Goal: Task Accomplishment & Management: Manage account settings

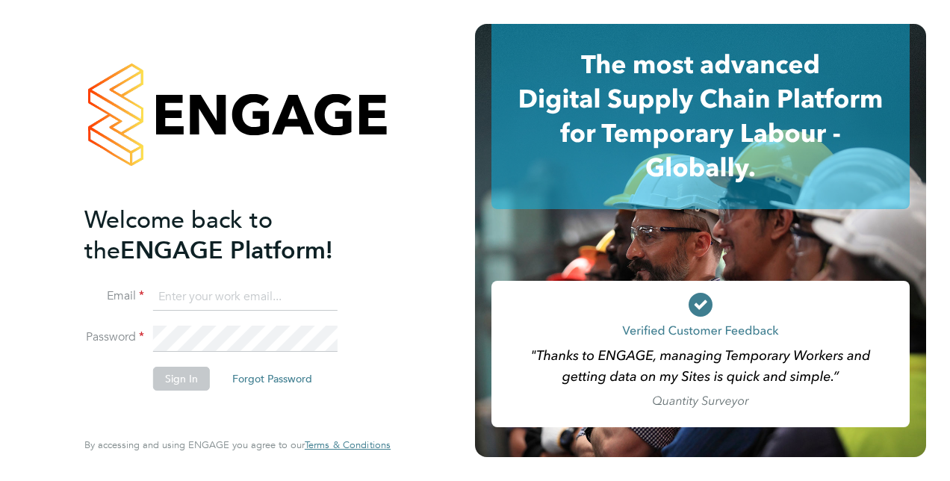
type input "[PERSON_NAME][EMAIL_ADDRESS][DOMAIN_NAME]"
click at [193, 384] on button "Sign In" at bounding box center [181, 379] width 57 height 24
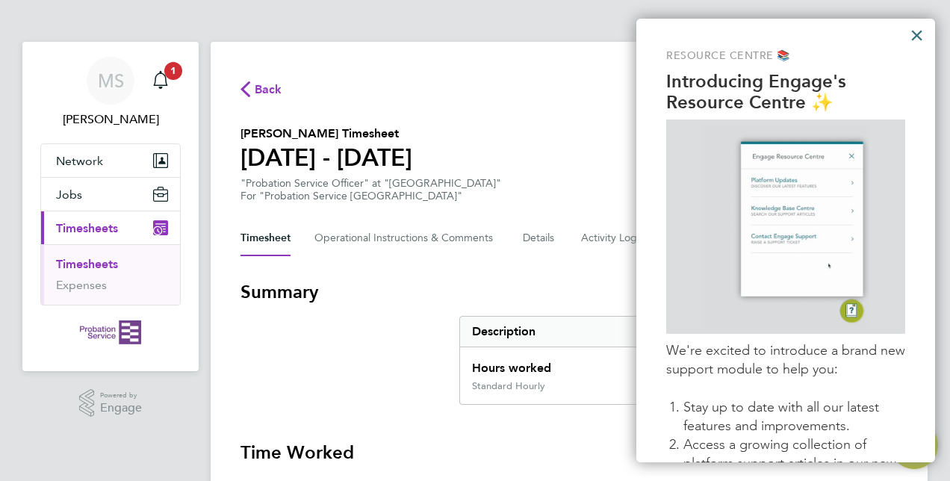
click at [920, 31] on button "×" at bounding box center [917, 35] width 14 height 24
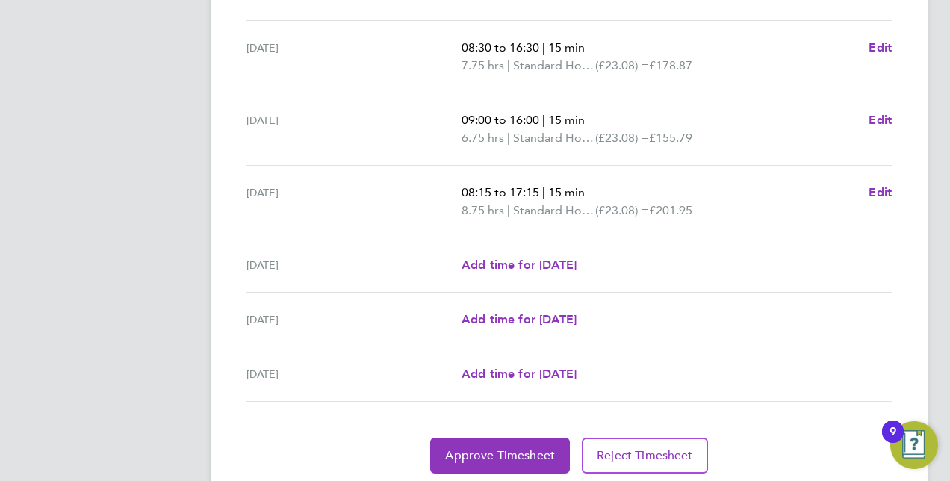
scroll to position [559, 0]
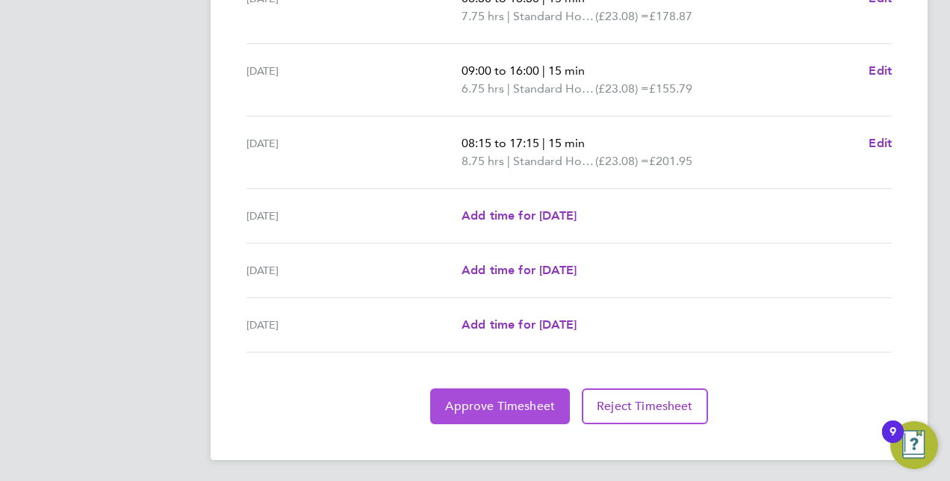
click at [539, 406] on span "Approve Timesheet" at bounding box center [500, 406] width 110 height 15
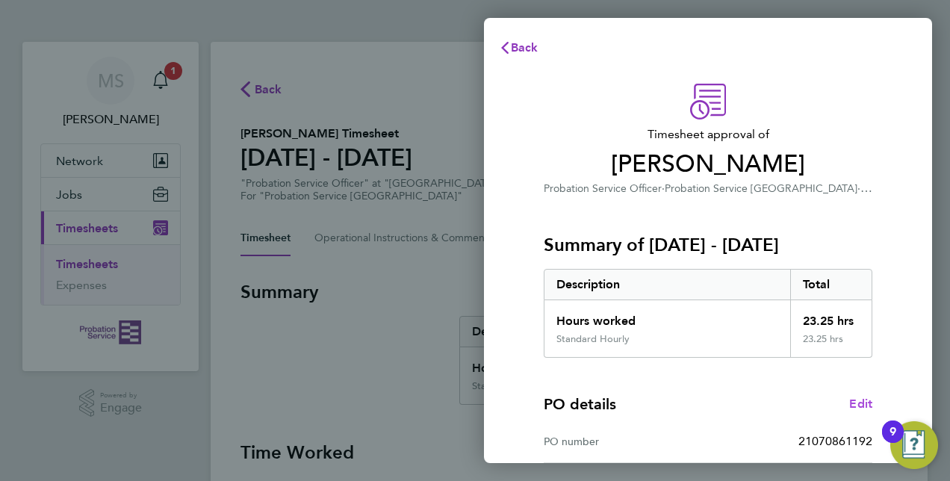
click at [865, 411] on link "Edit" at bounding box center [860, 404] width 23 height 18
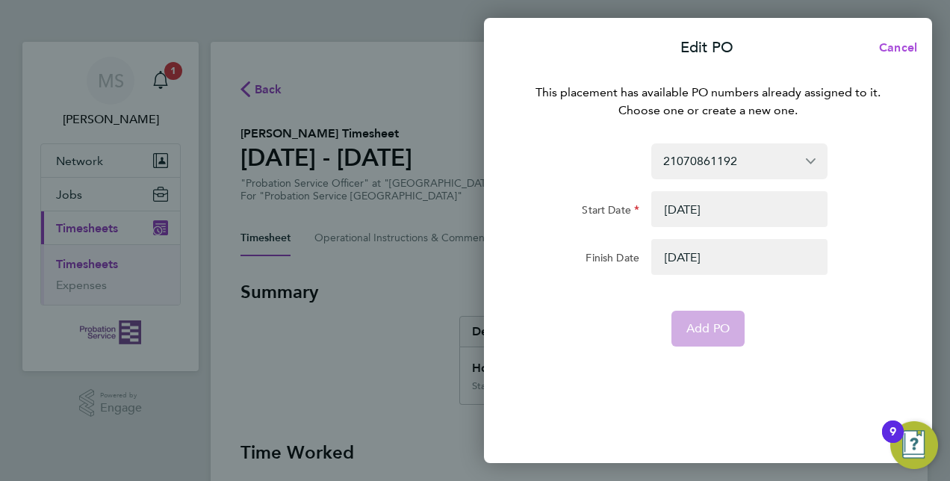
click at [892, 45] on span "Cancel" at bounding box center [896, 47] width 43 height 14
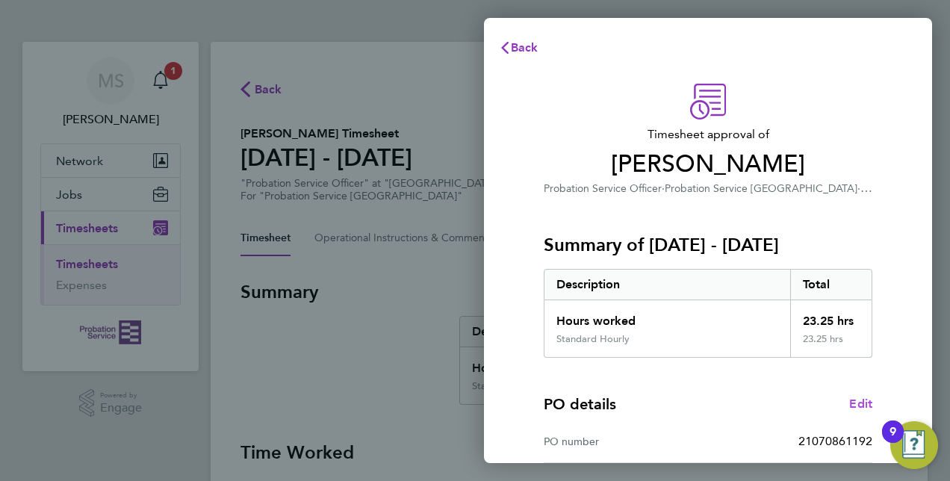
click at [869, 404] on span "Edit" at bounding box center [860, 404] width 23 height 14
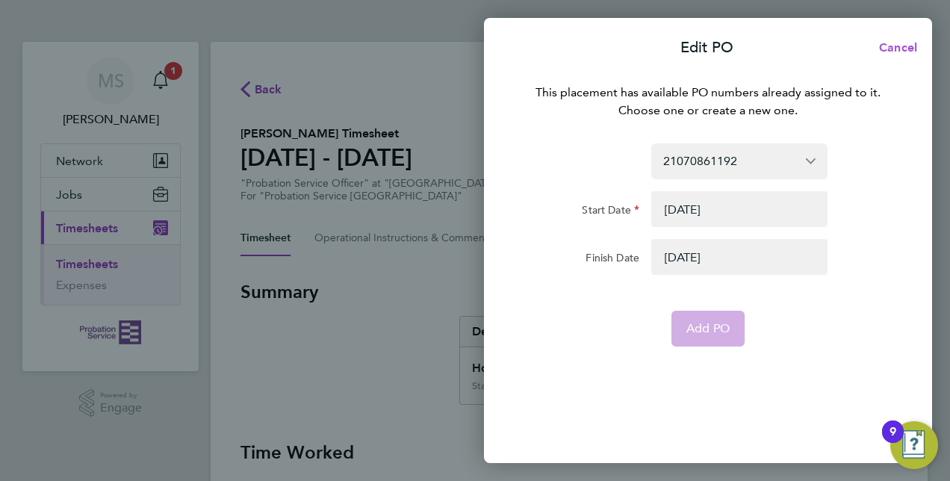
click at [913, 55] on button "Cancel" at bounding box center [893, 48] width 77 height 30
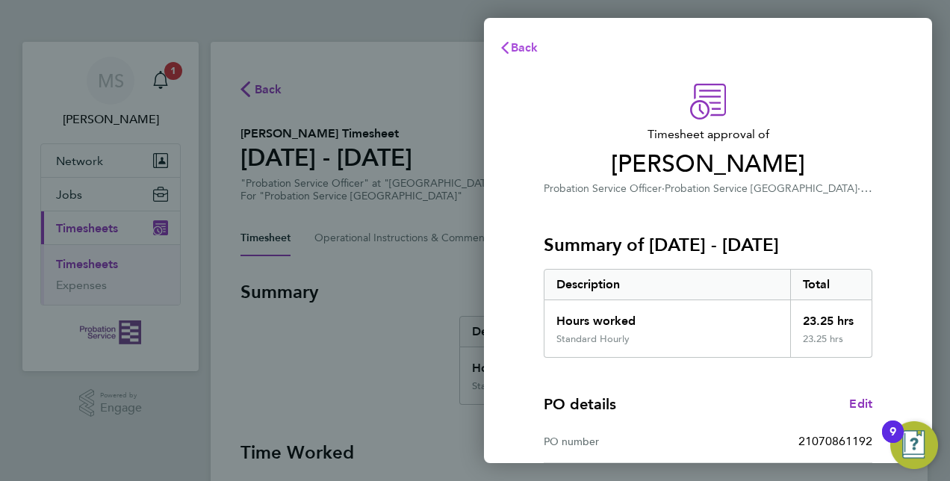
drag, startPoint x: 539, startPoint y: 40, endPoint x: 530, endPoint y: 43, distance: 9.4
click at [530, 43] on button "Back" at bounding box center [518, 48] width 69 height 30
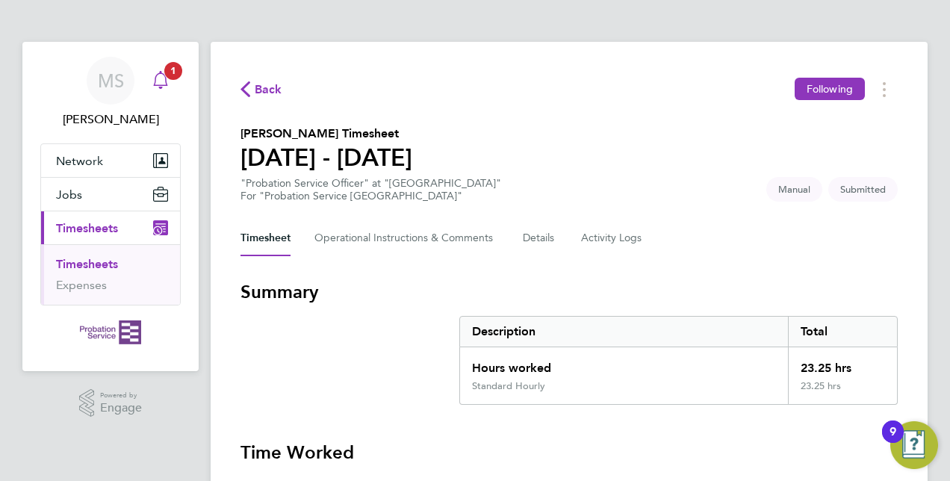
click at [172, 82] on div "Main navigation" at bounding box center [161, 81] width 30 height 30
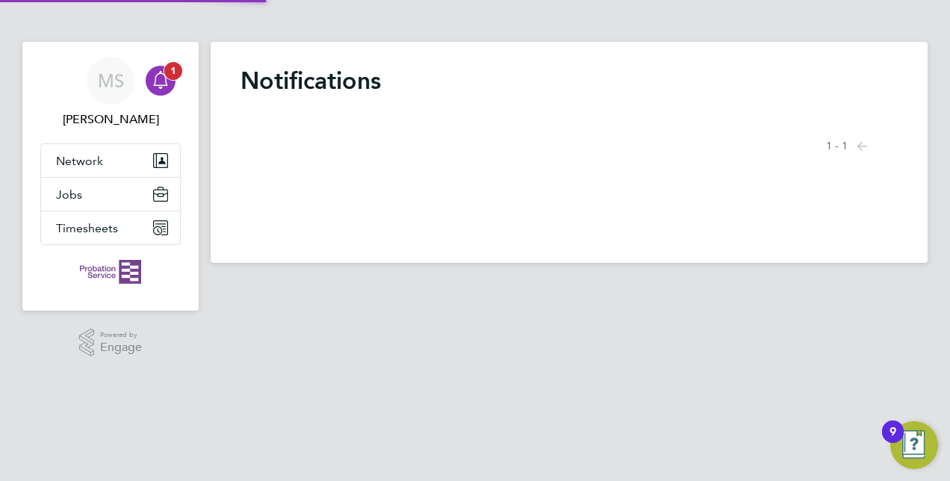
click at [172, 82] on div "Main navigation" at bounding box center [161, 81] width 30 height 30
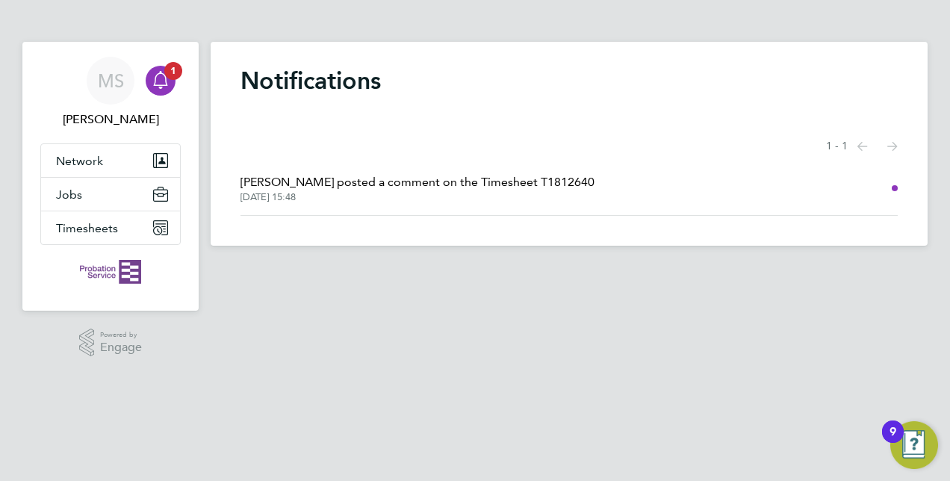
click at [497, 190] on span "[PERSON_NAME] posted a comment on the Timesheet T1812640" at bounding box center [417, 182] width 354 height 18
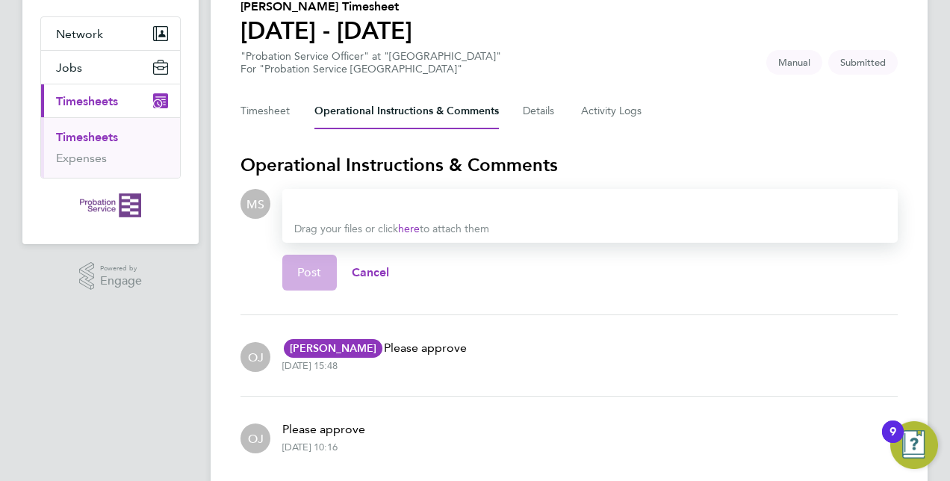
scroll to position [182, 0]
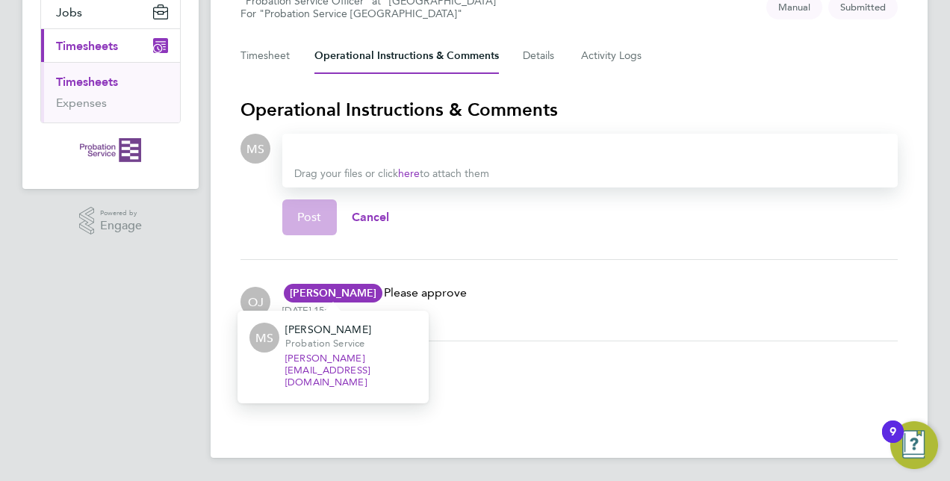
click at [353, 294] on span "[PERSON_NAME]" at bounding box center [333, 293] width 99 height 19
click at [342, 296] on span "[PERSON_NAME]" at bounding box center [333, 293] width 99 height 19
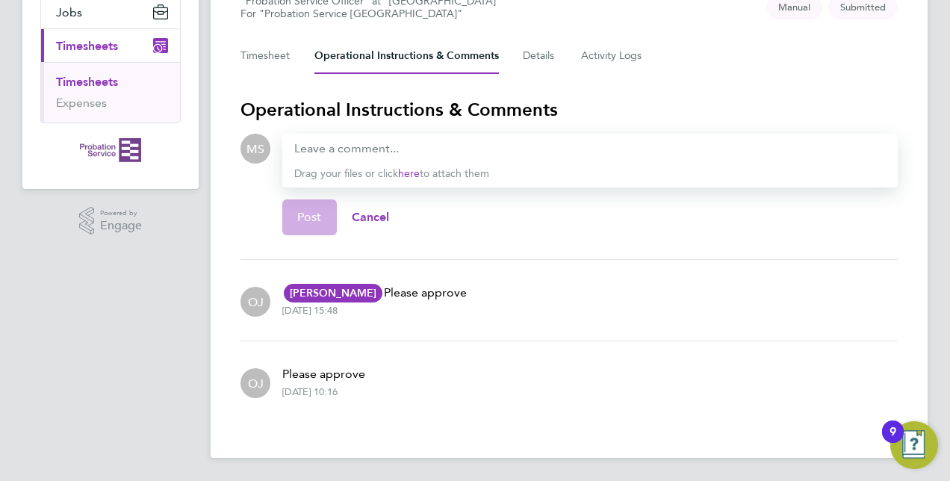
click at [414, 294] on p "[PERSON_NAME] MS [PERSON_NAME] Probation Service [PERSON_NAME][EMAIL_ADDRESS][D…" at bounding box center [374, 293] width 184 height 18
click at [115, 81] on link "Timesheets" at bounding box center [87, 82] width 62 height 14
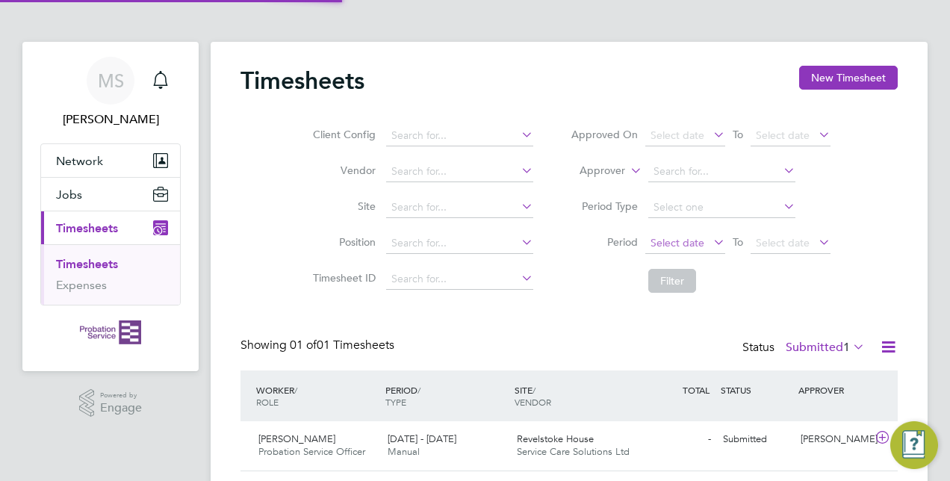
scroll to position [37, 129]
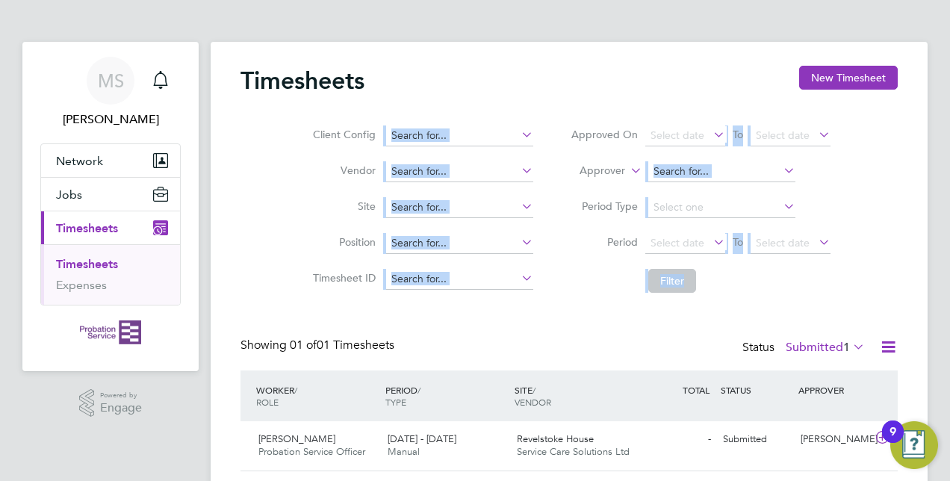
drag, startPoint x: 946, startPoint y: 94, endPoint x: 949, endPoint y: 149, distance: 55.3
click at [949, 149] on html "MS [PERSON_NAME] Notifications Applications: Network Sites Jobs Placements Curr…" at bounding box center [475, 262] width 950 height 525
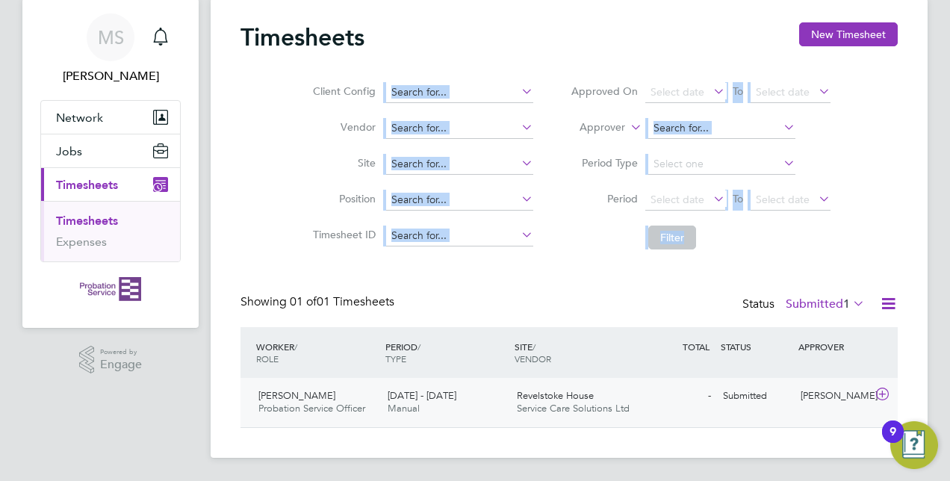
click at [565, 414] on div "Revelstoke House Service Care Solutions Ltd" at bounding box center [575, 402] width 129 height 37
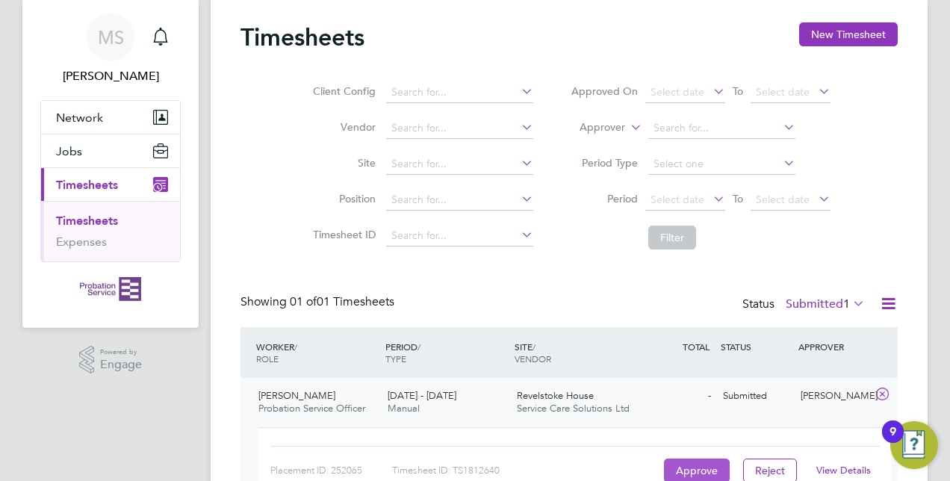
click at [701, 468] on button "Approve" at bounding box center [697, 471] width 66 height 24
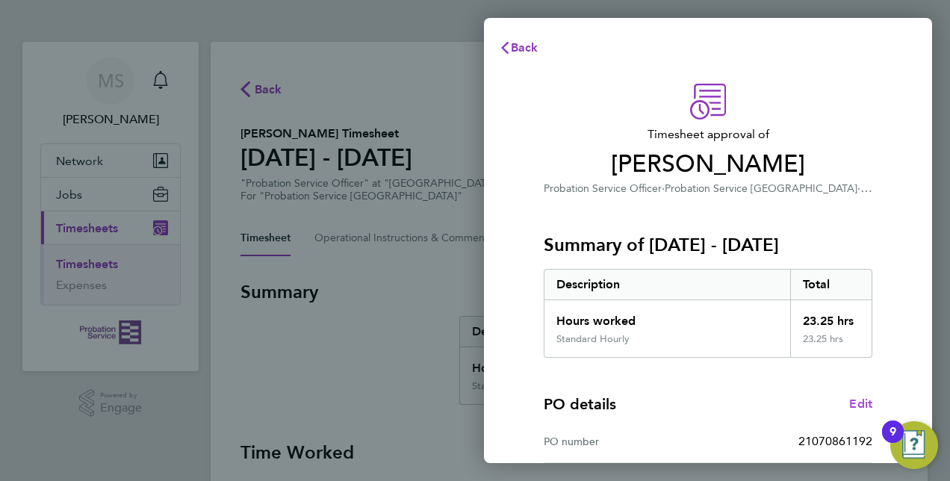
click at [859, 406] on span "Edit" at bounding box center [860, 404] width 23 height 14
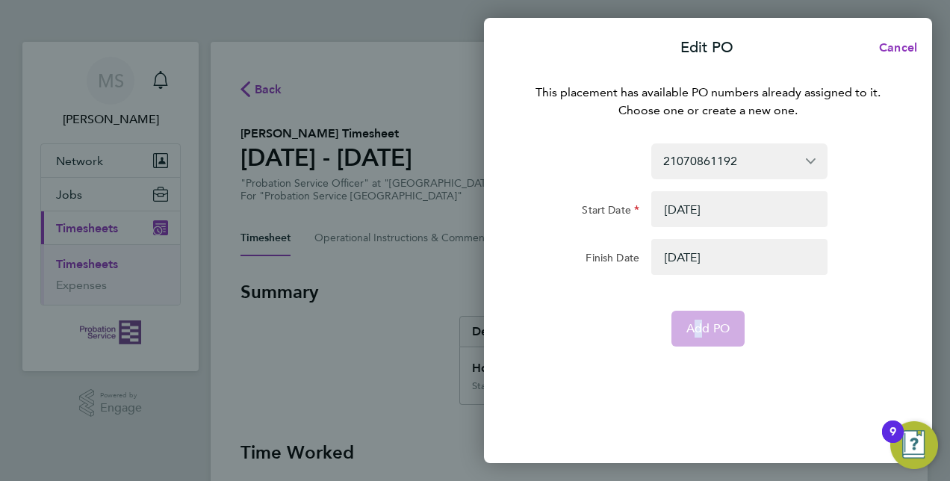
click at [692, 320] on app-form-button "Add PO" at bounding box center [707, 329] width 73 height 36
drag, startPoint x: 692, startPoint y: 320, endPoint x: 819, endPoint y: 330, distance: 127.4
click at [819, 330] on div "Add PO" at bounding box center [708, 329] width 376 height 36
click at [901, 49] on span "Cancel" at bounding box center [896, 47] width 43 height 14
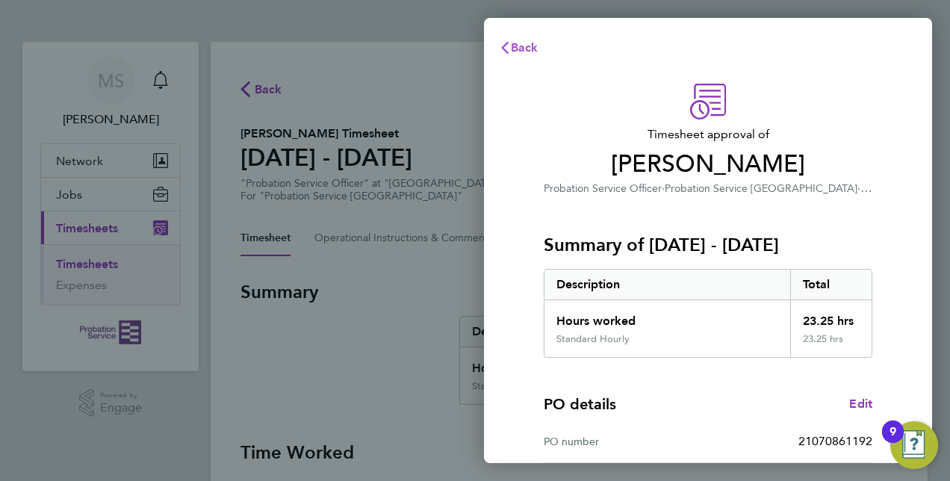
click at [533, 39] on button "Back" at bounding box center [518, 48] width 69 height 30
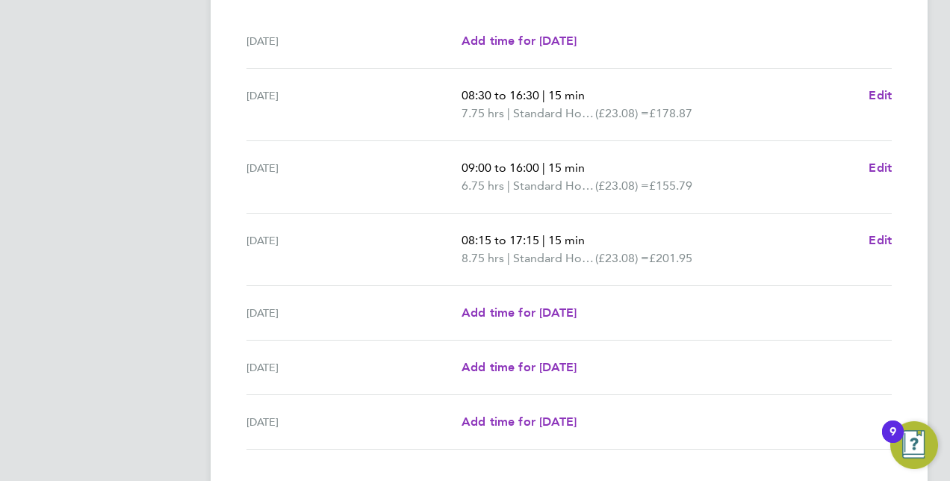
scroll to position [559, 0]
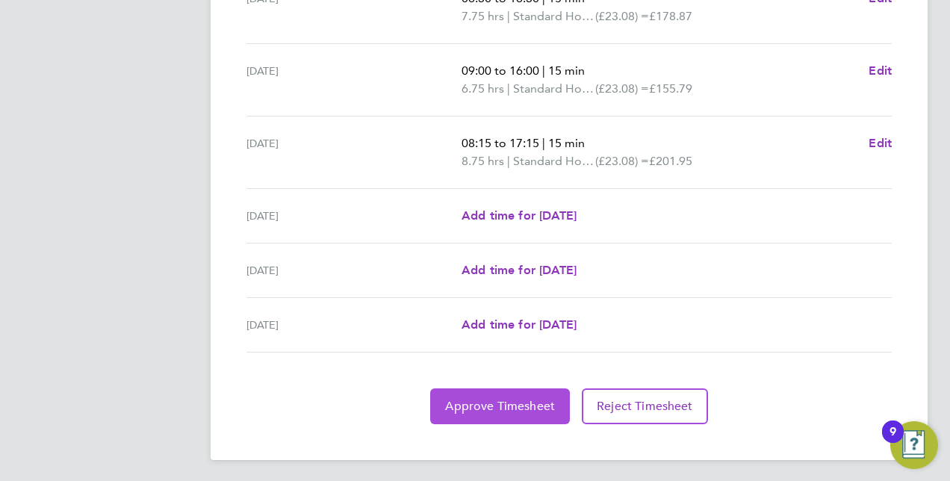
click at [471, 406] on span "Approve Timesheet" at bounding box center [500, 406] width 110 height 15
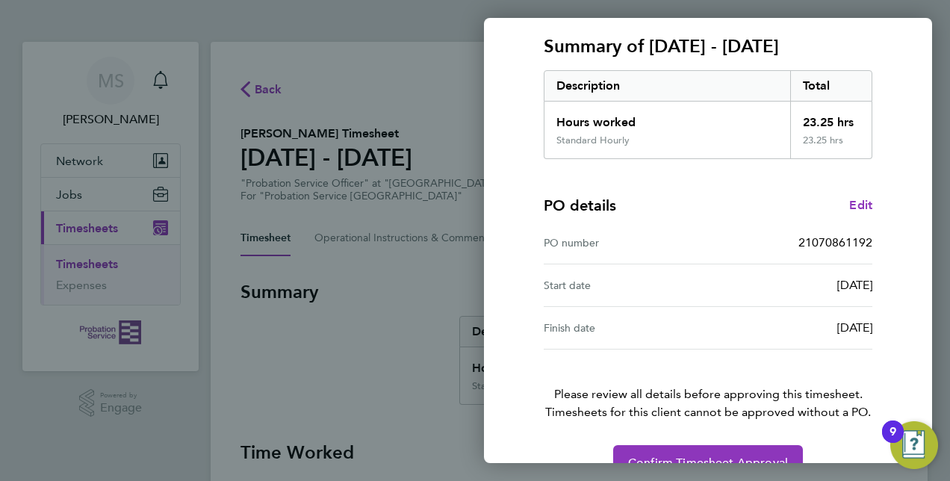
scroll to position [233, 0]
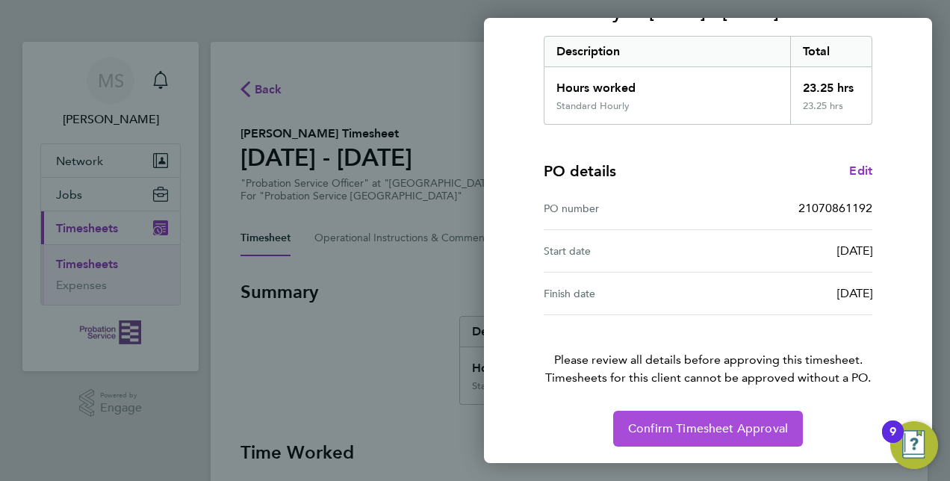
click at [675, 436] on button "Confirm Timesheet Approval" at bounding box center [708, 429] width 190 height 36
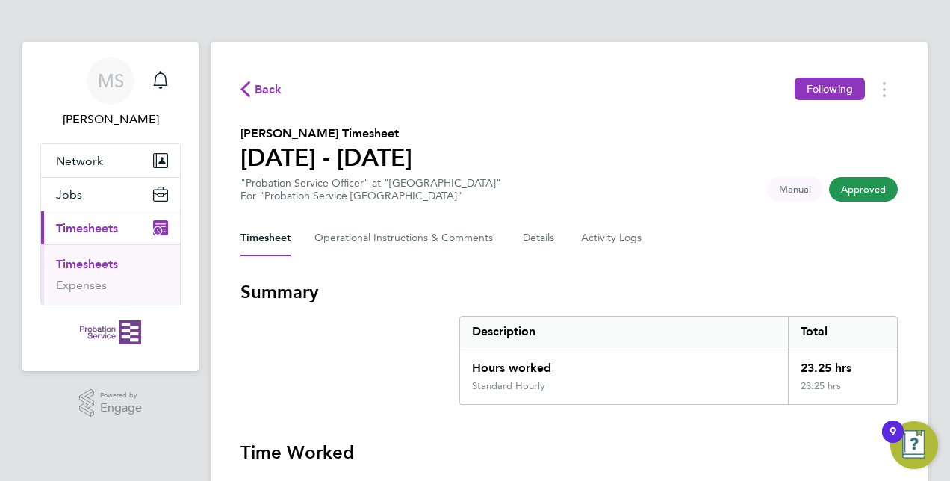
click at [865, 197] on span "Approved" at bounding box center [863, 189] width 69 height 25
click at [869, 193] on span "Approved" at bounding box center [863, 189] width 69 height 25
click at [880, 186] on span "Approved" at bounding box center [863, 189] width 69 height 25
click at [875, 188] on span "Approved" at bounding box center [863, 189] width 69 height 25
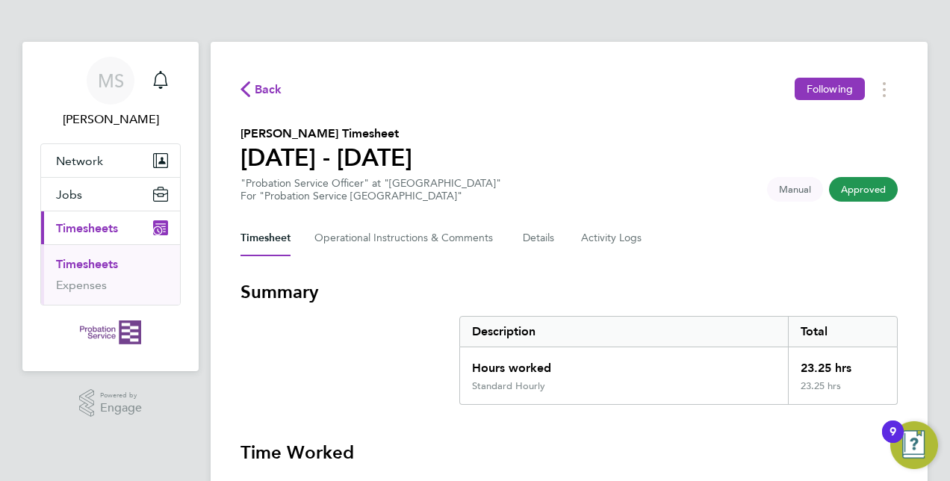
click at [257, 100] on div "Back Following" at bounding box center [568, 89] width 657 height 23
click at [261, 99] on span "Back" at bounding box center [269, 90] width 28 height 18
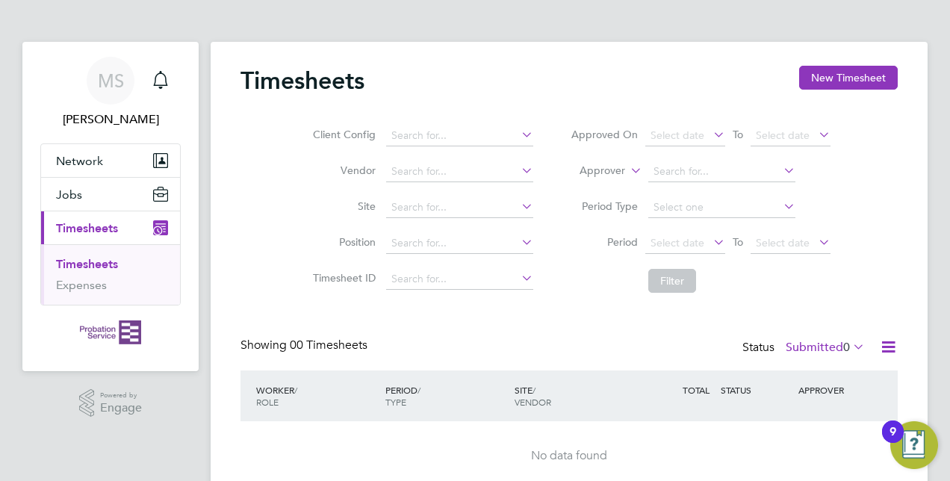
click at [129, 272] on li "Timesheets" at bounding box center [112, 267] width 112 height 21
click at [131, 118] on span "[PERSON_NAME]" at bounding box center [110, 120] width 140 height 18
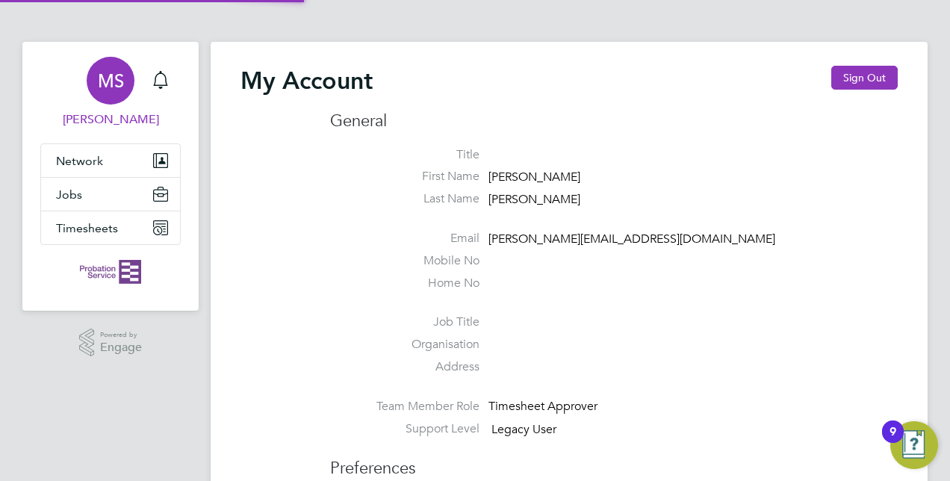
type input "[PERSON_NAME][EMAIL_ADDRESS][DOMAIN_NAME]"
click at [158, 85] on icon "Main navigation" at bounding box center [160, 78] width 14 height 15
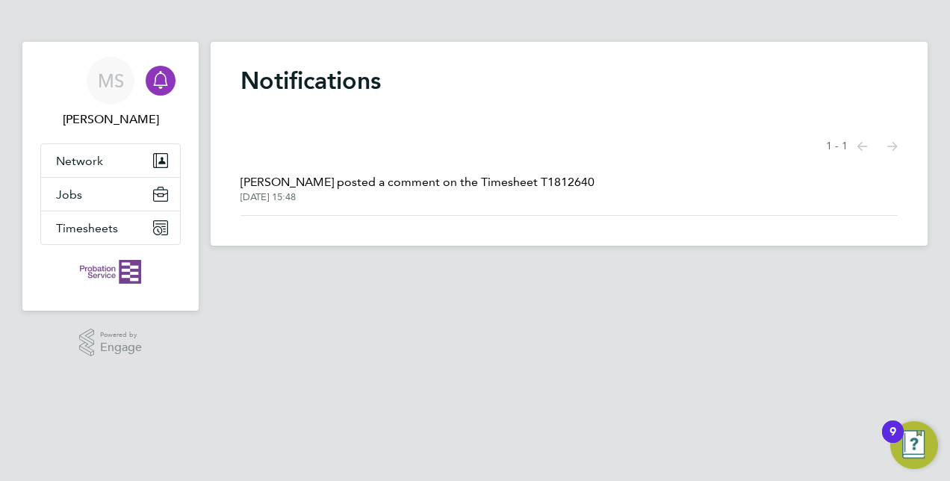
click at [518, 176] on span "[PERSON_NAME] posted a comment on the Timesheet T1812640" at bounding box center [417, 182] width 354 height 18
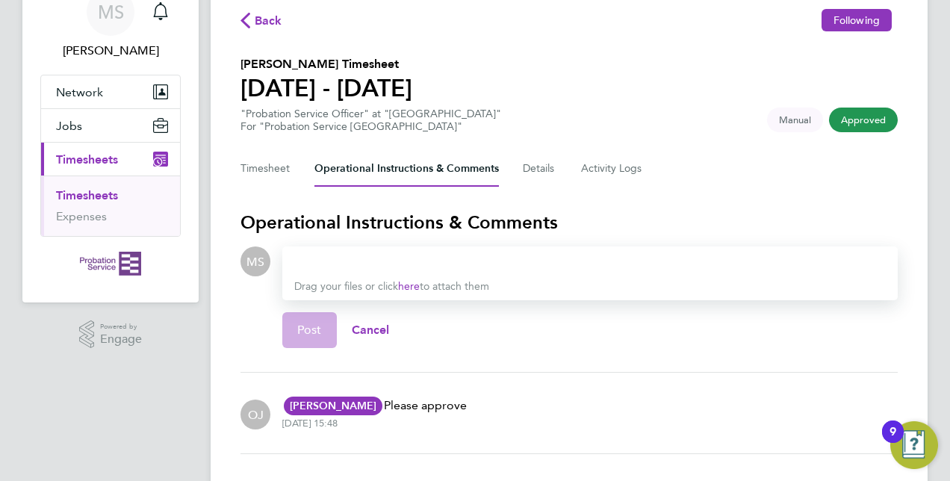
scroll to position [68, 0]
click at [91, 197] on link "Timesheets" at bounding box center [87, 196] width 62 height 14
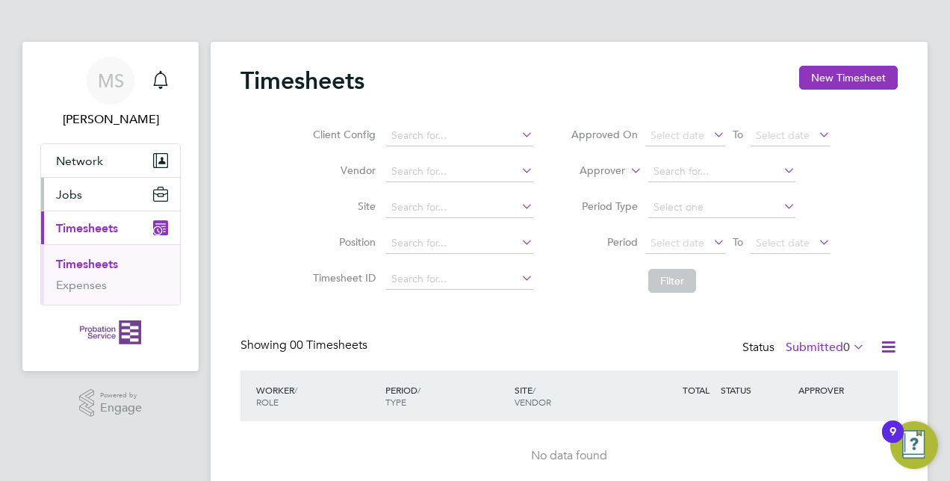
click at [102, 190] on button "Jobs" at bounding box center [110, 194] width 139 height 33
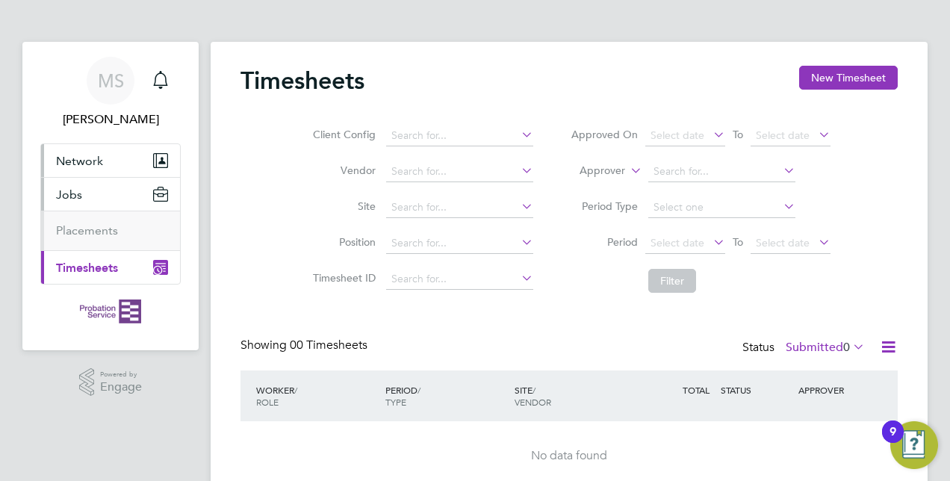
click at [102, 159] on button "Network" at bounding box center [110, 160] width 139 height 33
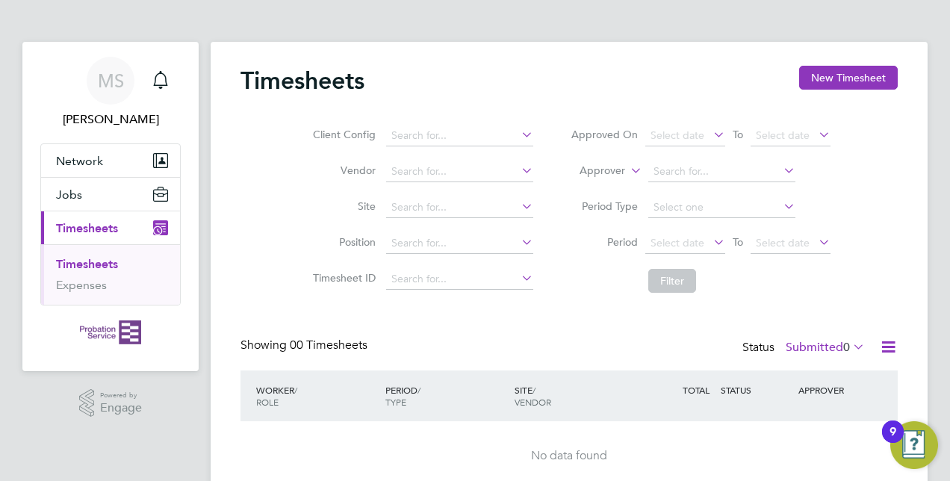
click at [90, 257] on link "Timesheets" at bounding box center [87, 264] width 62 height 14
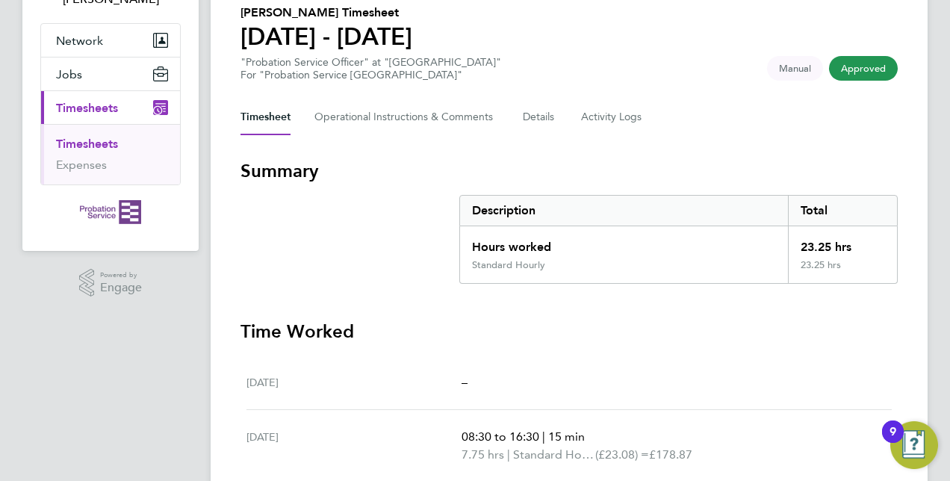
scroll to position [117, 0]
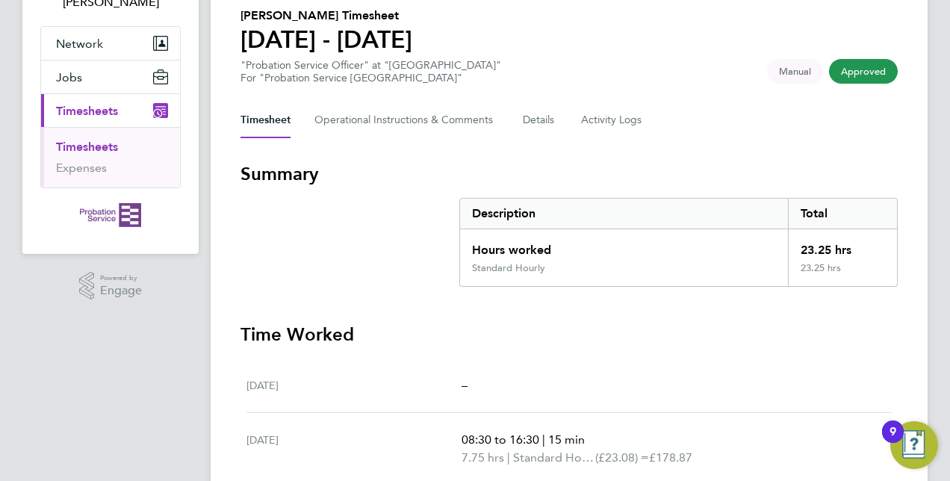
click at [869, 74] on span "Approved" at bounding box center [863, 71] width 69 height 25
